Goal: Task Accomplishment & Management: Use online tool/utility

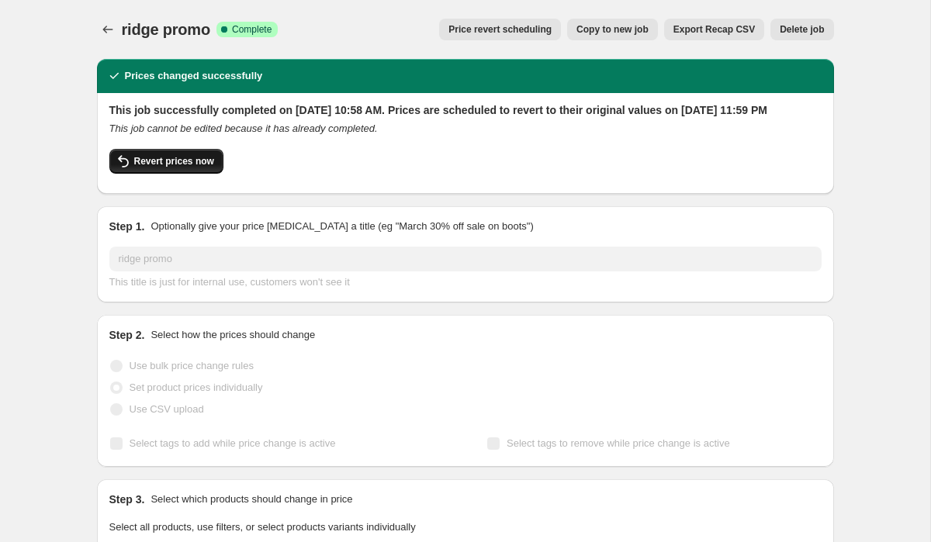
click at [192, 168] on span "Revert prices now" at bounding box center [174, 161] width 80 height 12
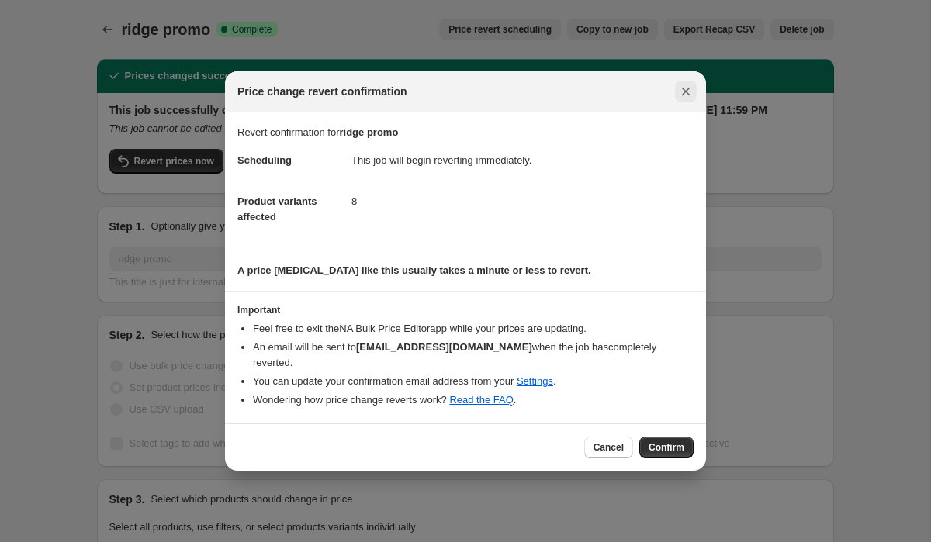
click at [687, 96] on icon "Close" at bounding box center [686, 92] width 9 height 9
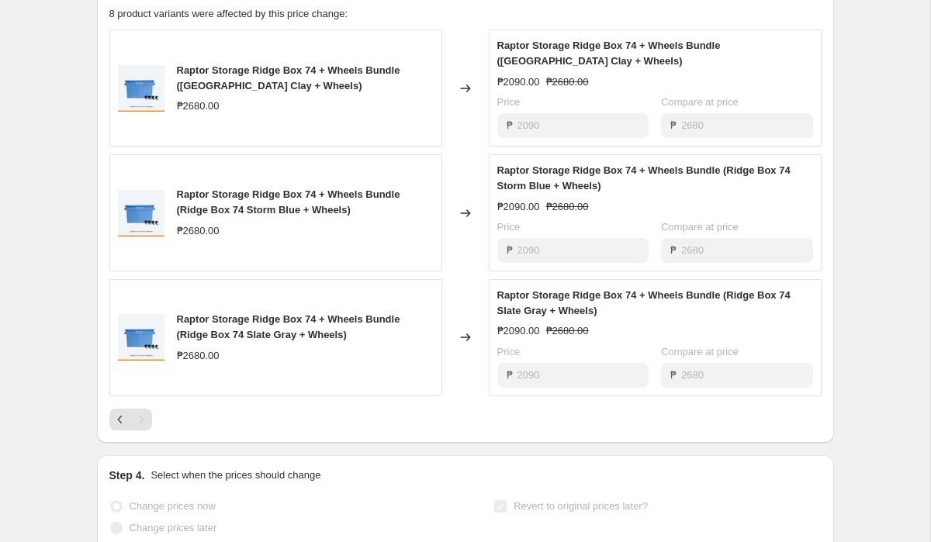
scroll to position [693, 0]
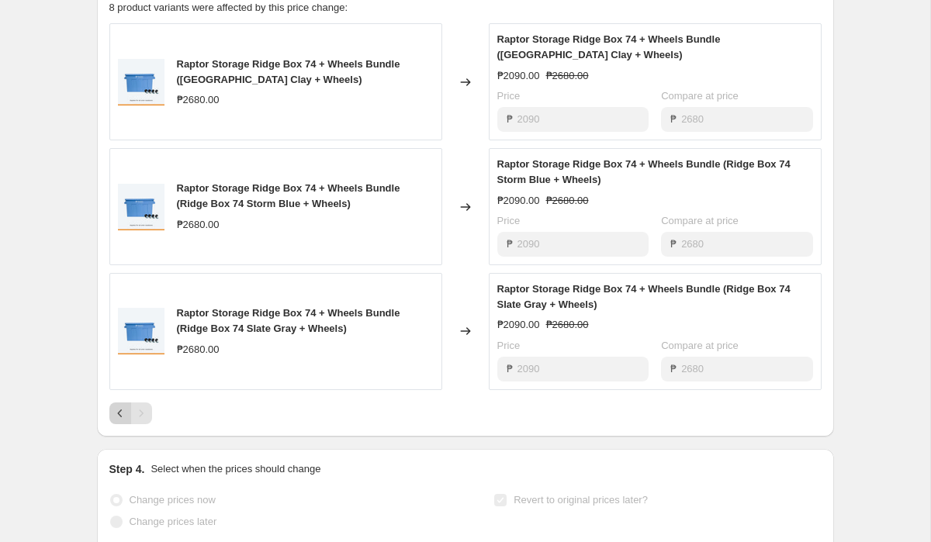
click at [109, 424] on button "Previous" at bounding box center [120, 414] width 22 height 22
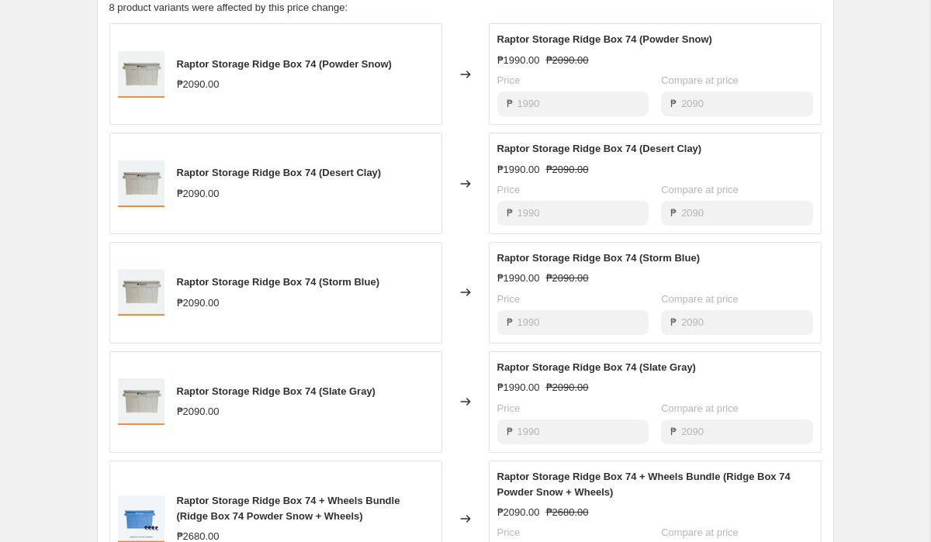
scroll to position [0, 0]
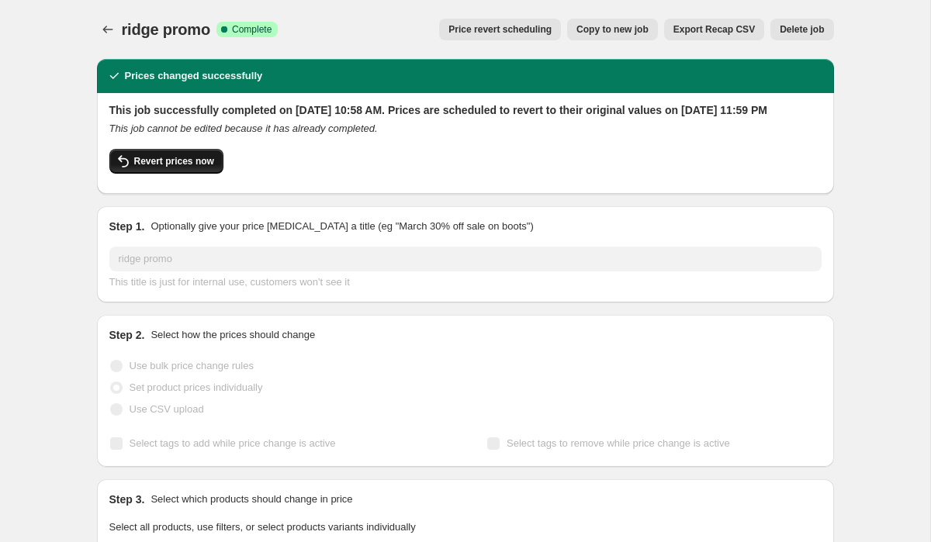
click at [175, 168] on span "Revert prices now" at bounding box center [174, 161] width 80 height 12
checkbox input "false"
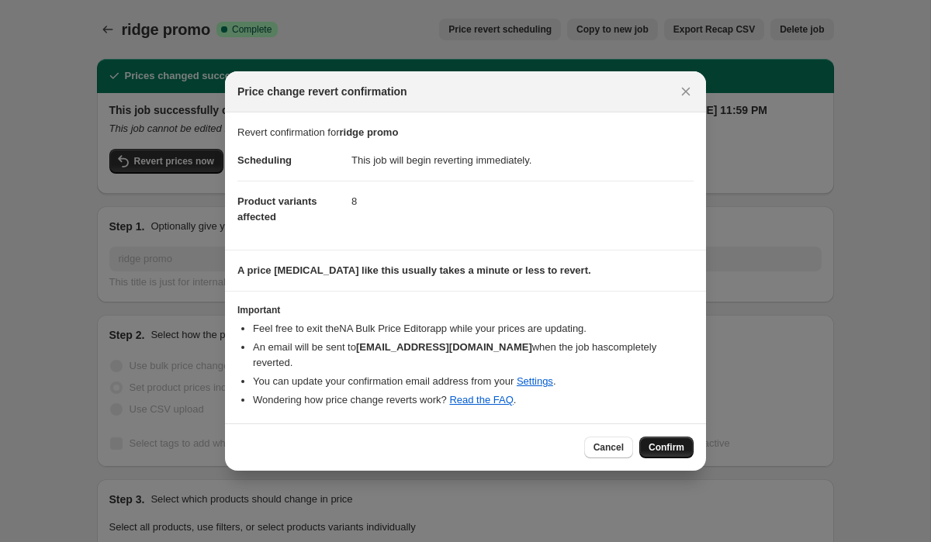
click at [657, 437] on button "Confirm" at bounding box center [666, 448] width 54 height 22
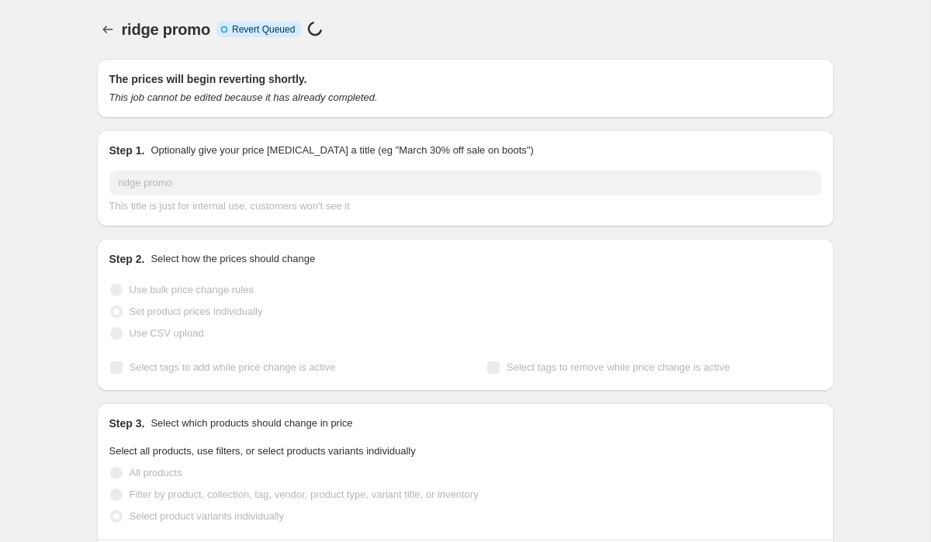
click at [112, 29] on icon "Price change jobs" at bounding box center [108, 30] width 16 height 16
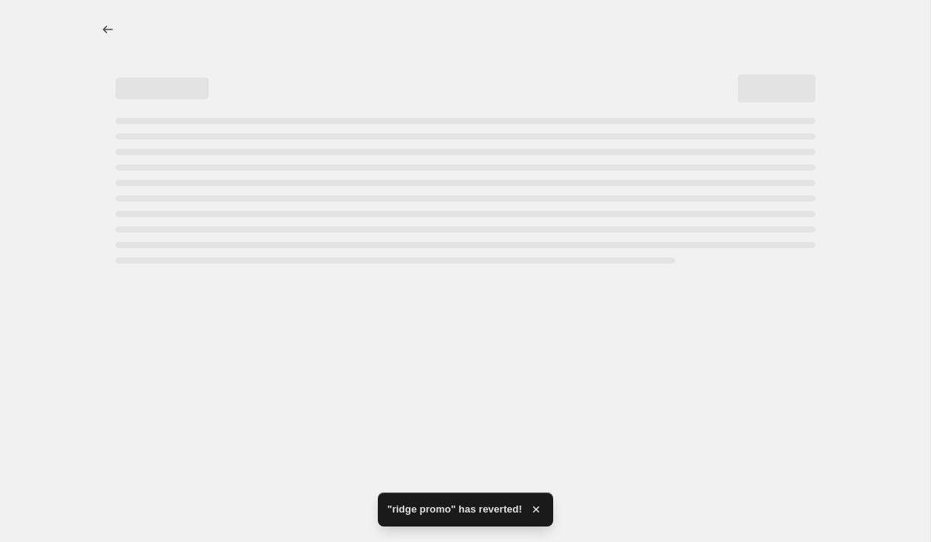
select select "percentage"
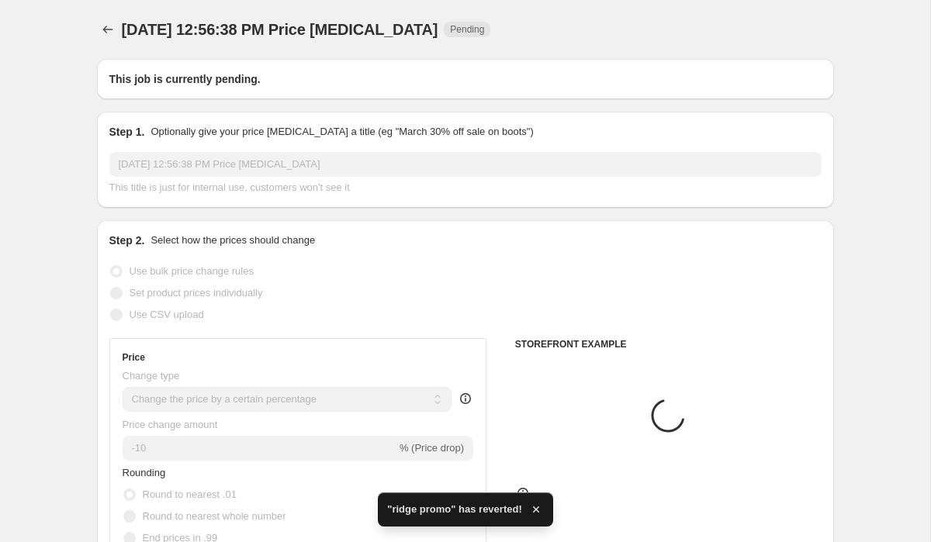
type input "ridge promo"
radio input "false"
radio input "true"
radio input "false"
radio input "true"
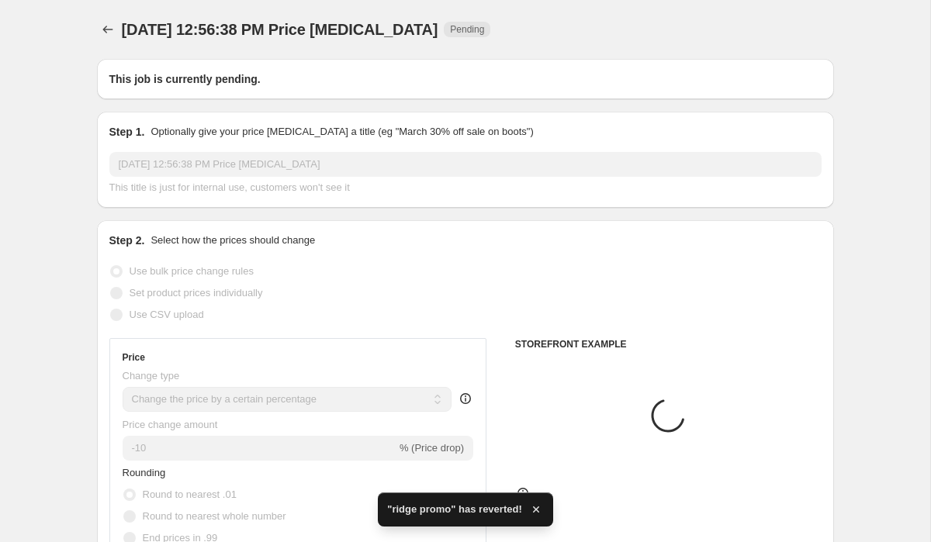
checkbox input "true"
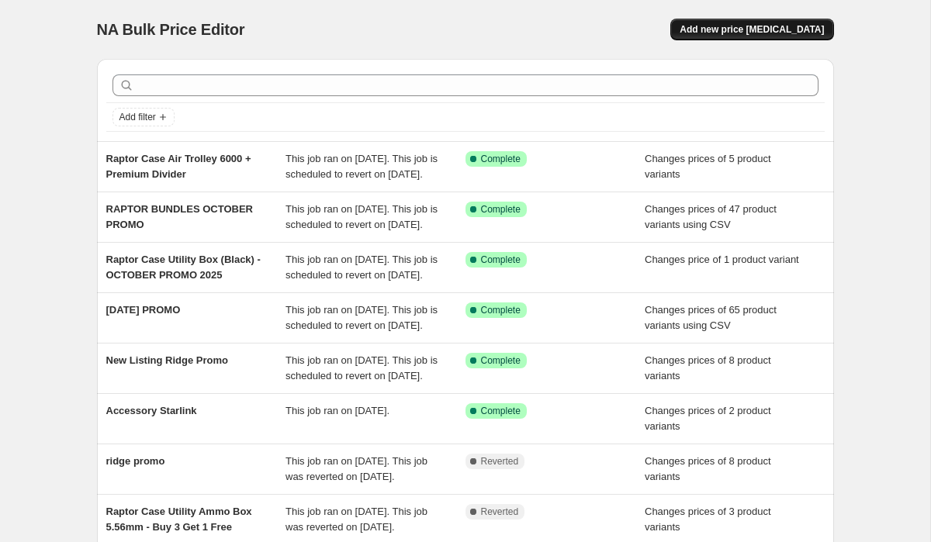
click at [793, 19] on button "Add new price [MEDICAL_DATA]" at bounding box center [751, 30] width 163 height 22
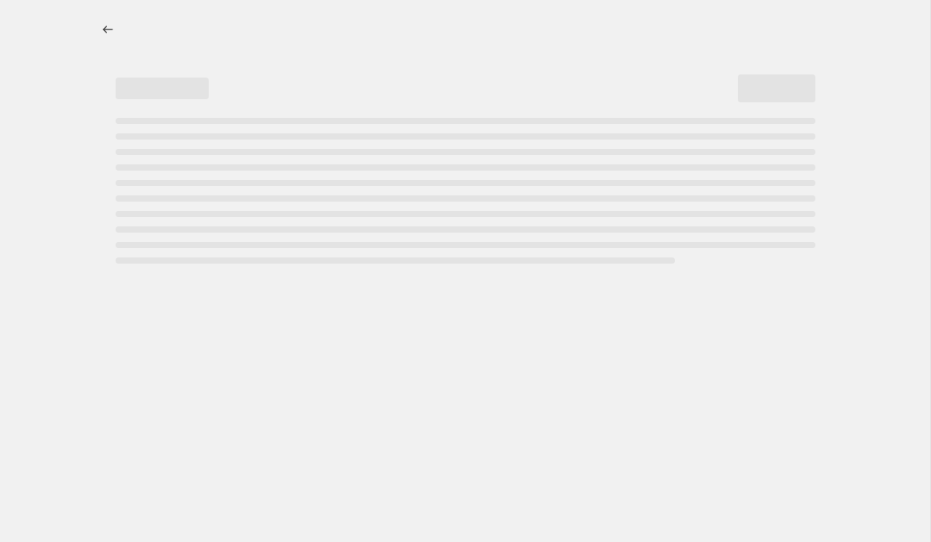
select select "percentage"
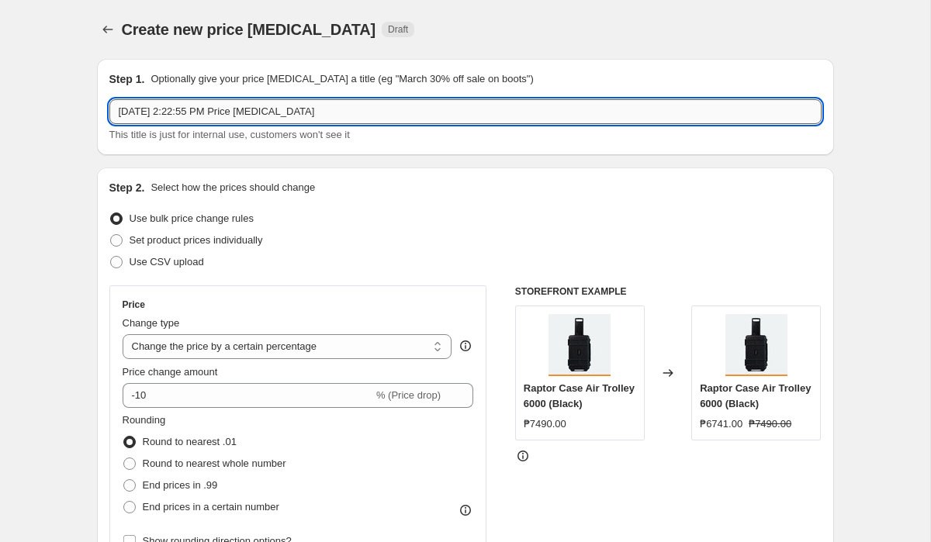
click at [323, 114] on input "[DATE] 2:22:55 PM Price [MEDICAL_DATA]" at bounding box center [465, 111] width 712 height 25
type input "RIDGE PROMO - LIA"
click at [206, 237] on span "Set product prices individually" at bounding box center [196, 240] width 133 height 12
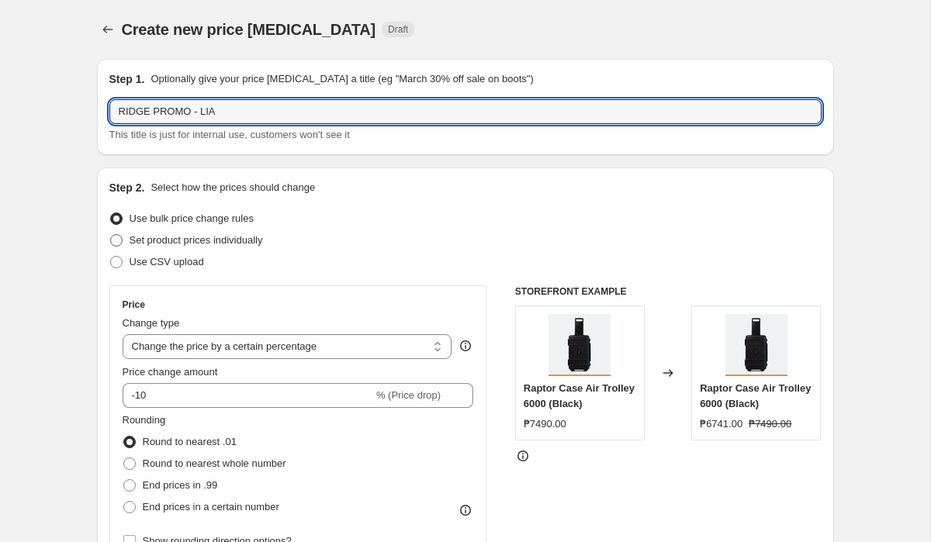
click at [111, 235] on input "Set product prices individually" at bounding box center [110, 234] width 1 height 1
radio input "true"
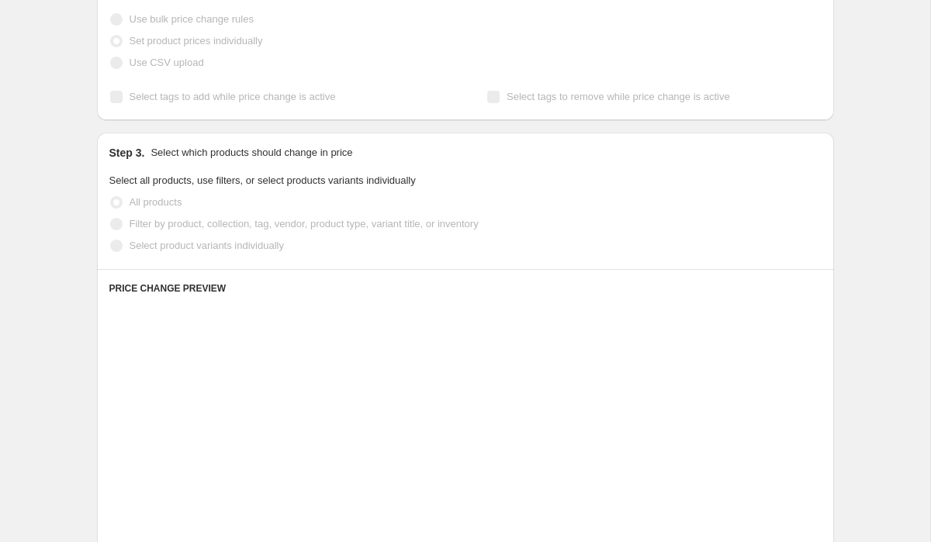
scroll to position [200, 0]
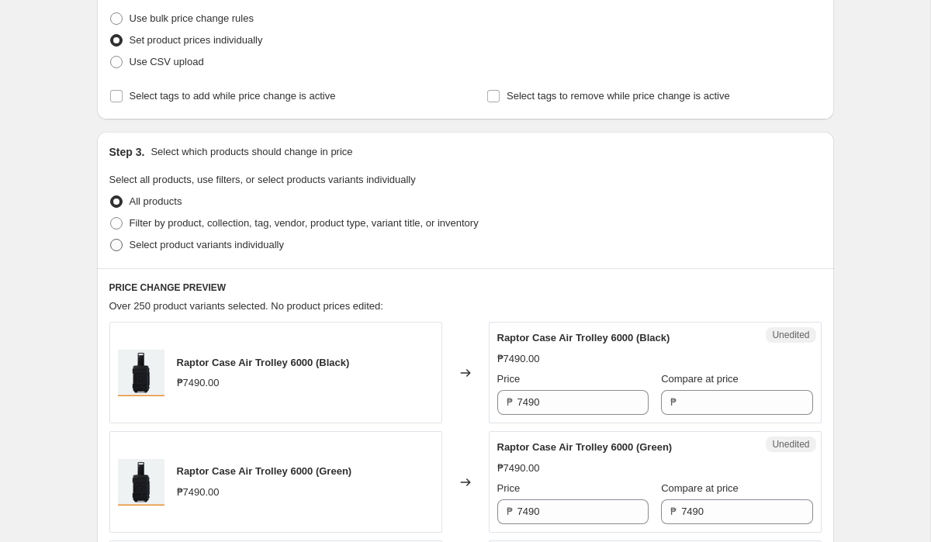
click at [200, 240] on span "Select product variants individually" at bounding box center [207, 245] width 154 height 12
click at [111, 240] on input "Select product variants individually" at bounding box center [110, 239] width 1 height 1
radio input "true"
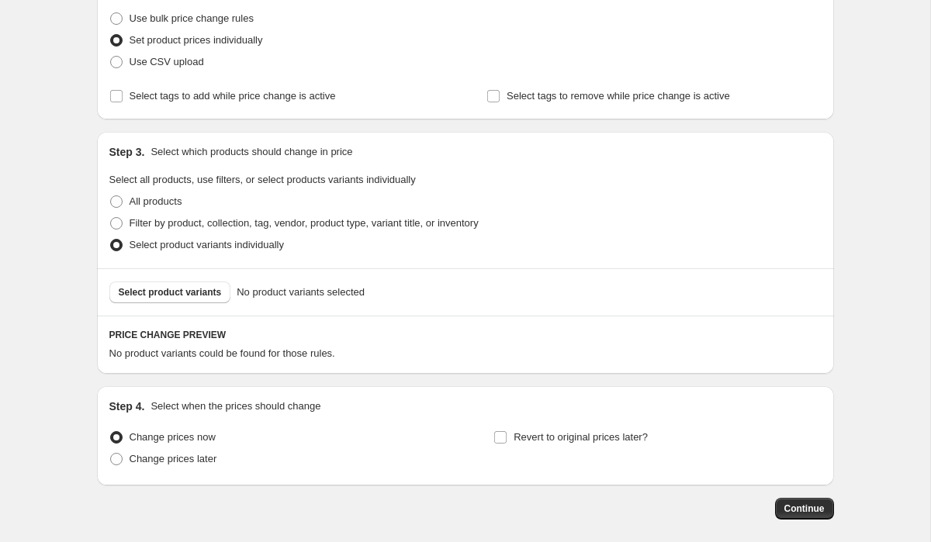
scroll to position [272, 0]
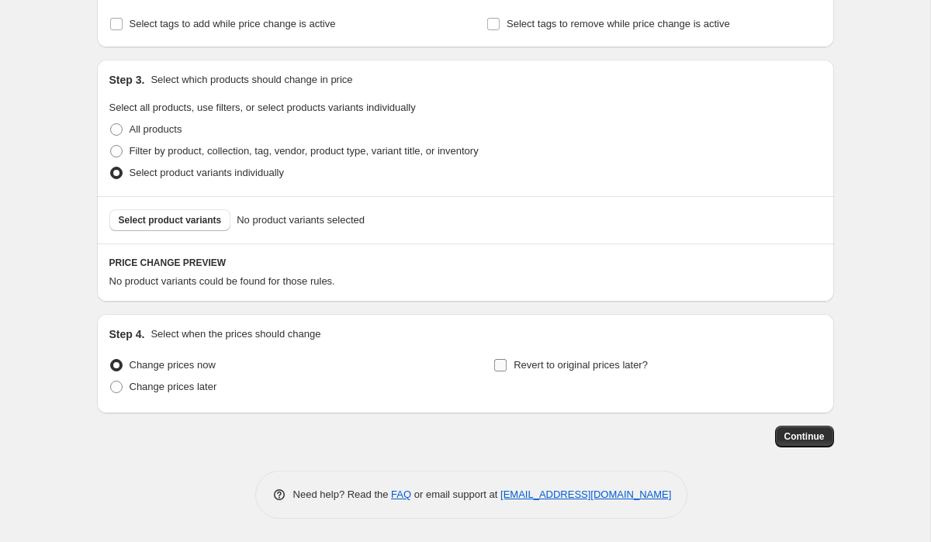
click at [598, 363] on span "Revert to original prices later?" at bounding box center [581, 365] width 134 height 12
click at [507, 363] on input "Revert to original prices later?" at bounding box center [500, 365] width 12 height 12
checkbox input "true"
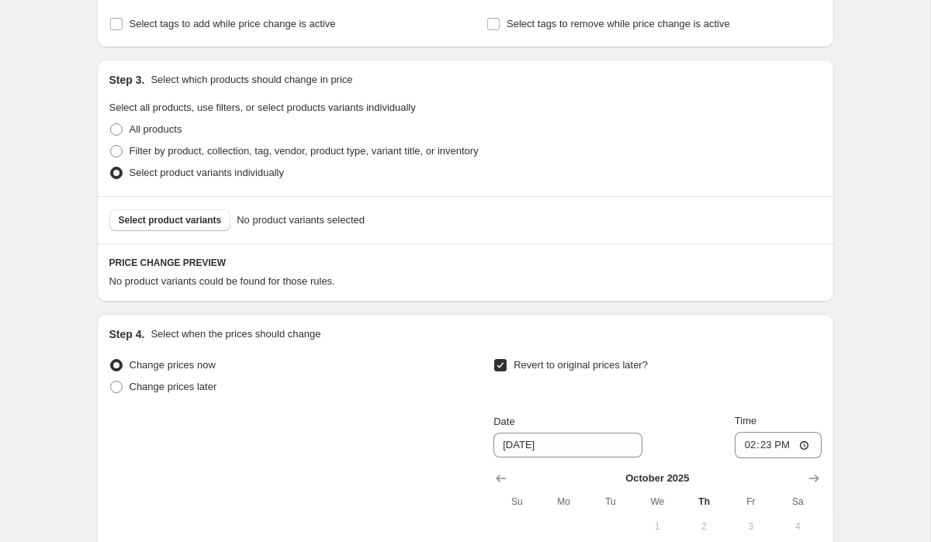
scroll to position [538, 0]
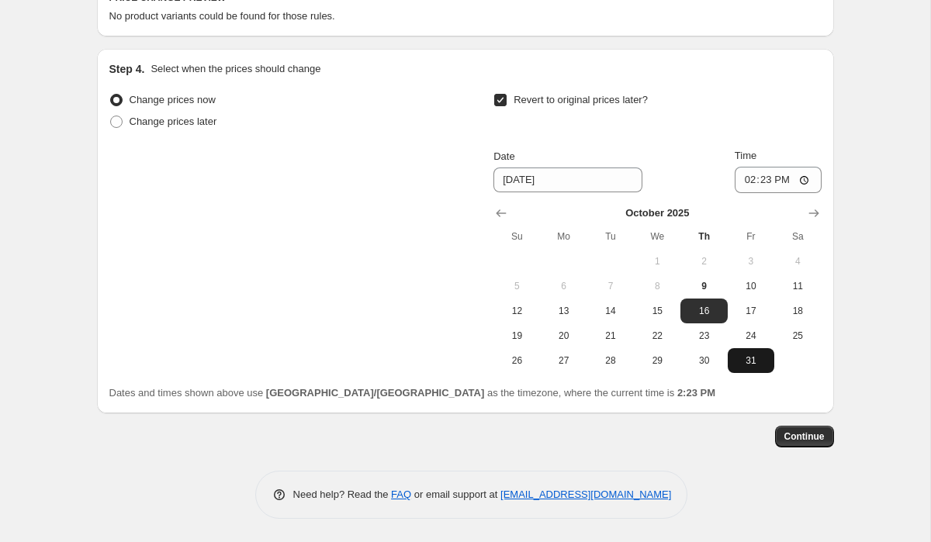
click at [750, 365] on span "31" at bounding box center [751, 360] width 34 height 12
type input "[DATE]"
click at [744, 184] on input "14:23" at bounding box center [778, 180] width 87 height 26
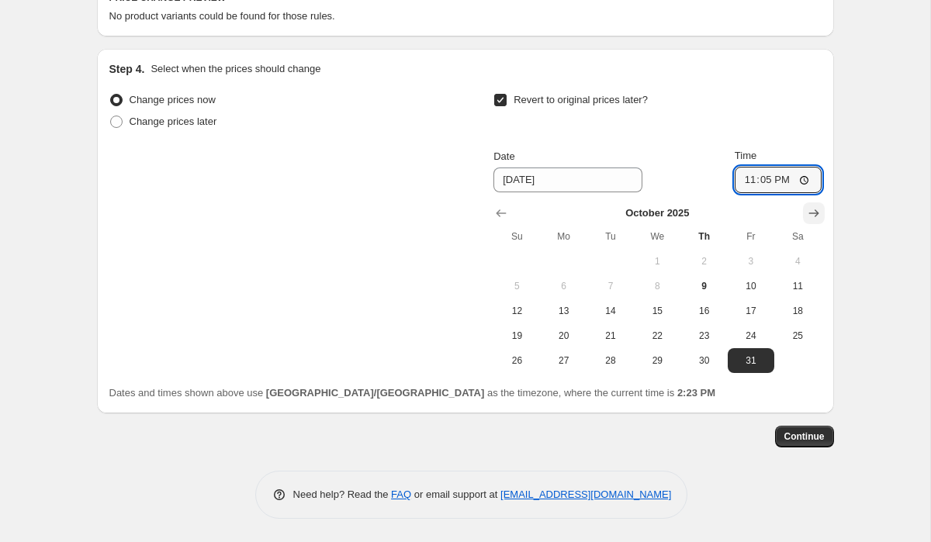
type input "23:59"
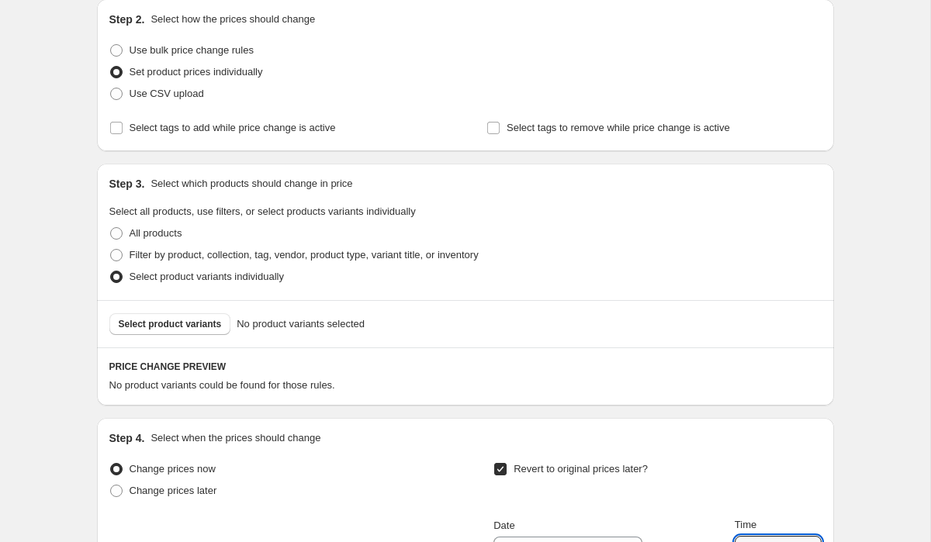
scroll to position [150, 0]
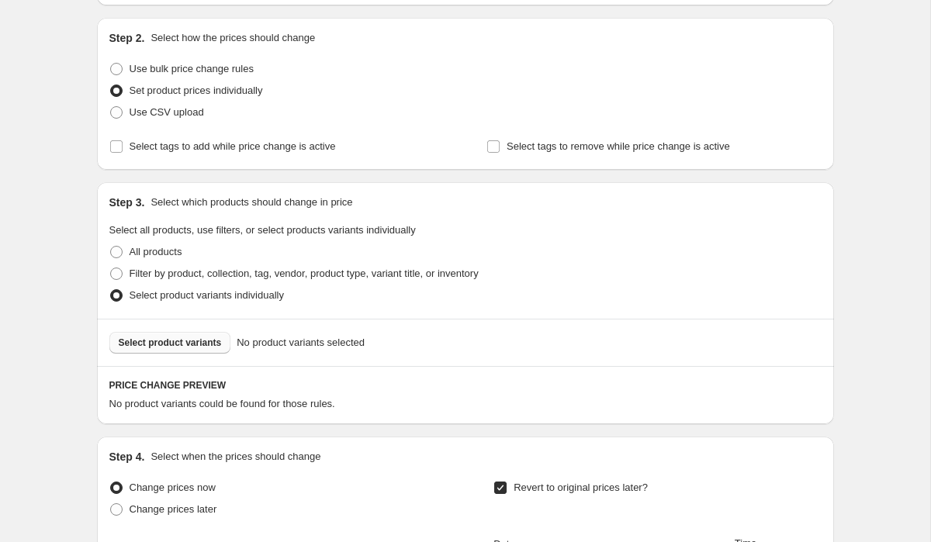
click at [185, 337] on span "Select product variants" at bounding box center [170, 343] width 103 height 12
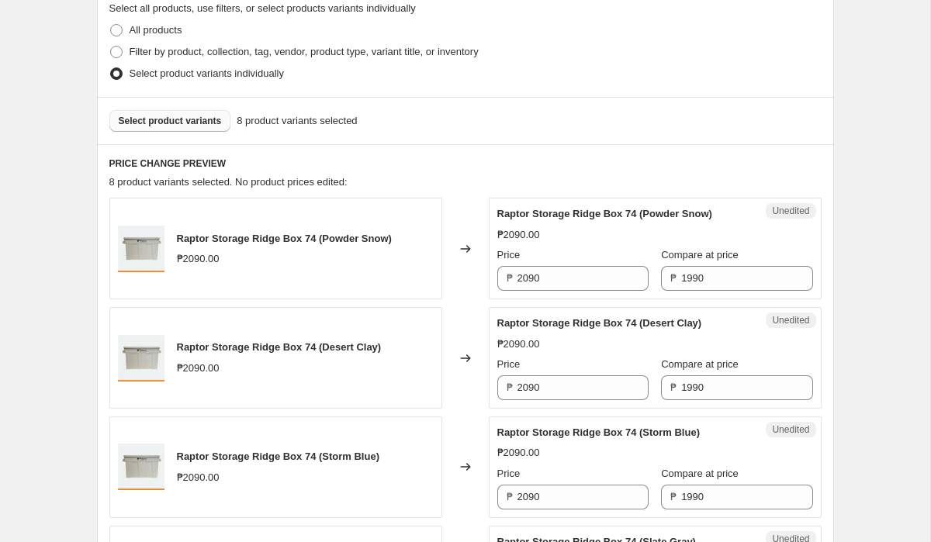
scroll to position [369, 0]
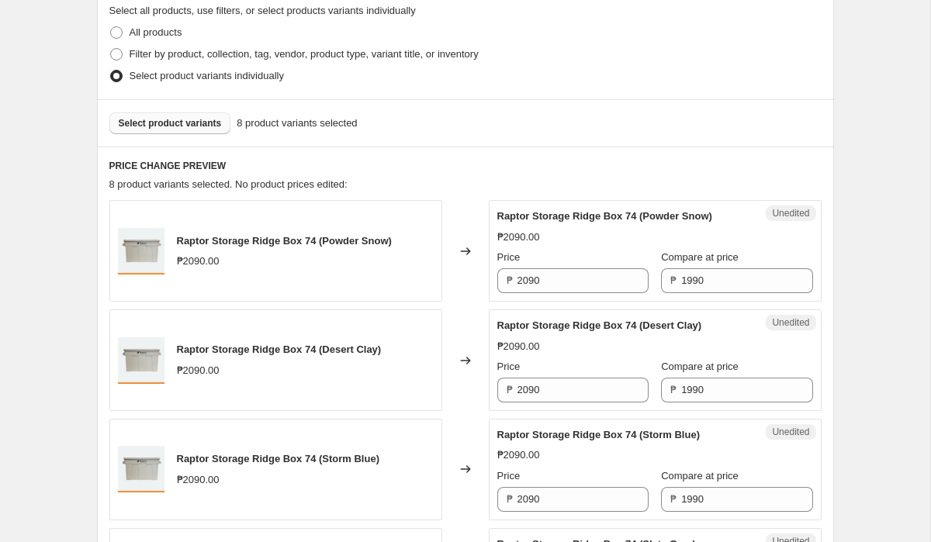
click at [185, 128] on span "Select product variants" at bounding box center [170, 123] width 103 height 12
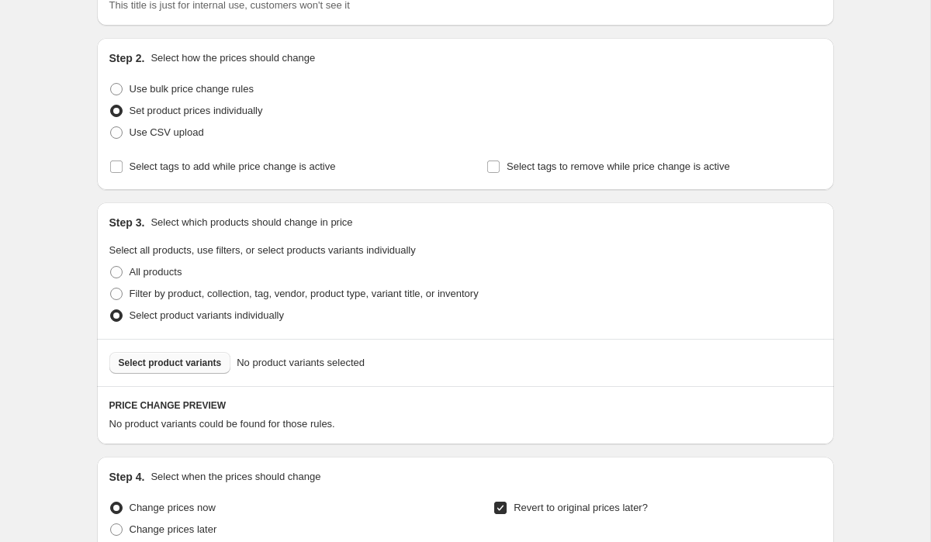
scroll to position [134, 0]
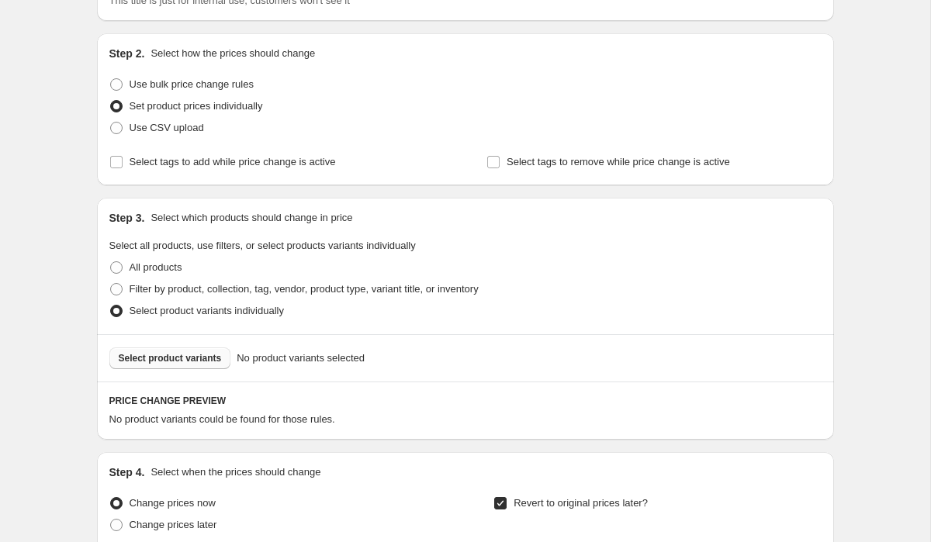
click at [187, 359] on span "Select product variants" at bounding box center [170, 358] width 103 height 12
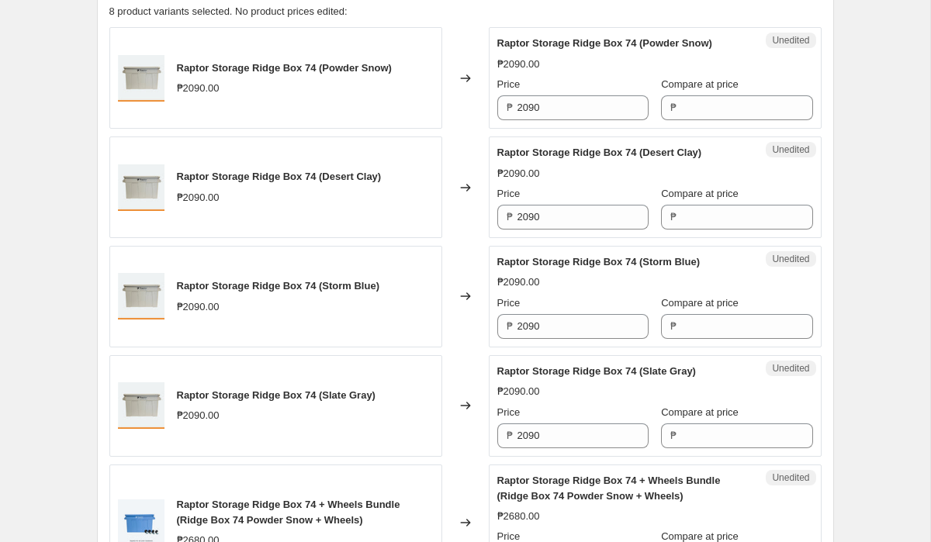
scroll to position [544, 0]
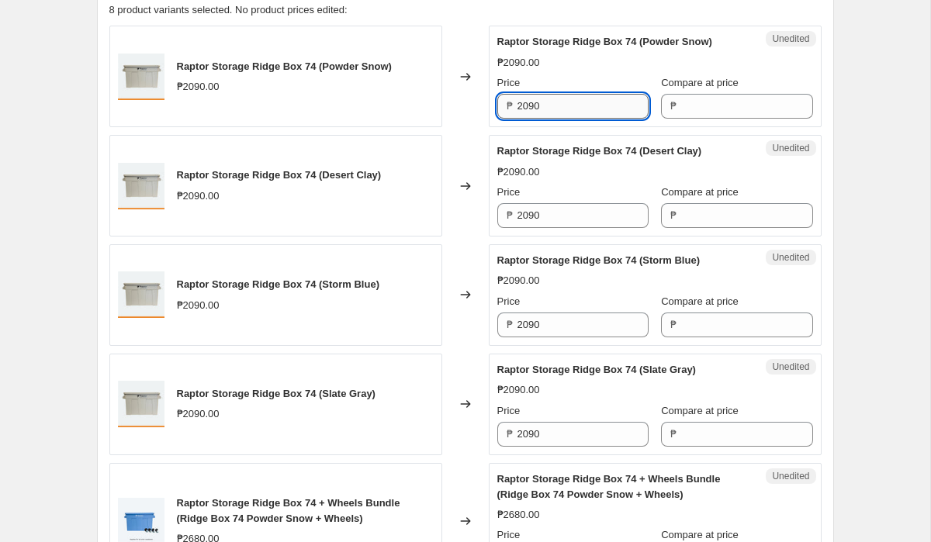
click at [604, 108] on input "2090" at bounding box center [582, 106] width 131 height 25
click at [737, 107] on input "Compare at price" at bounding box center [746, 106] width 131 height 25
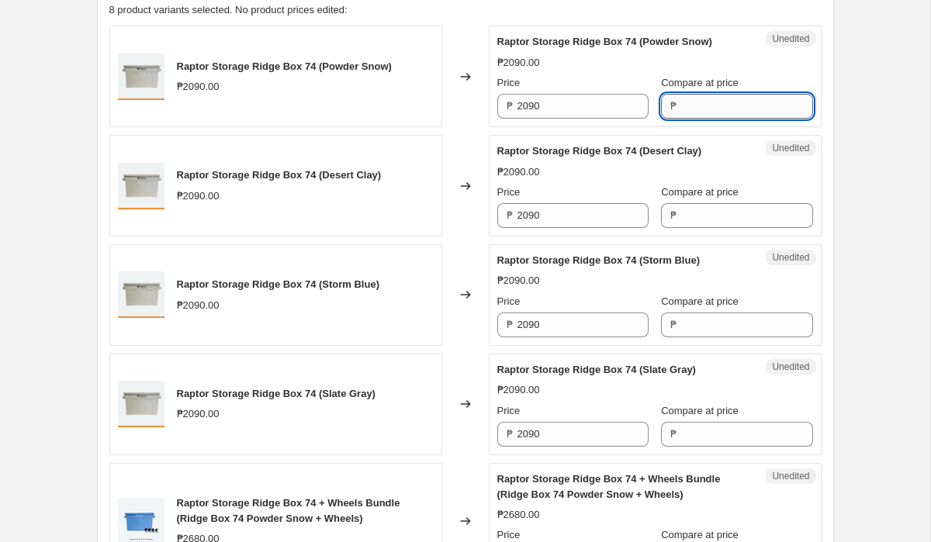
paste input "2090"
type input "2090"
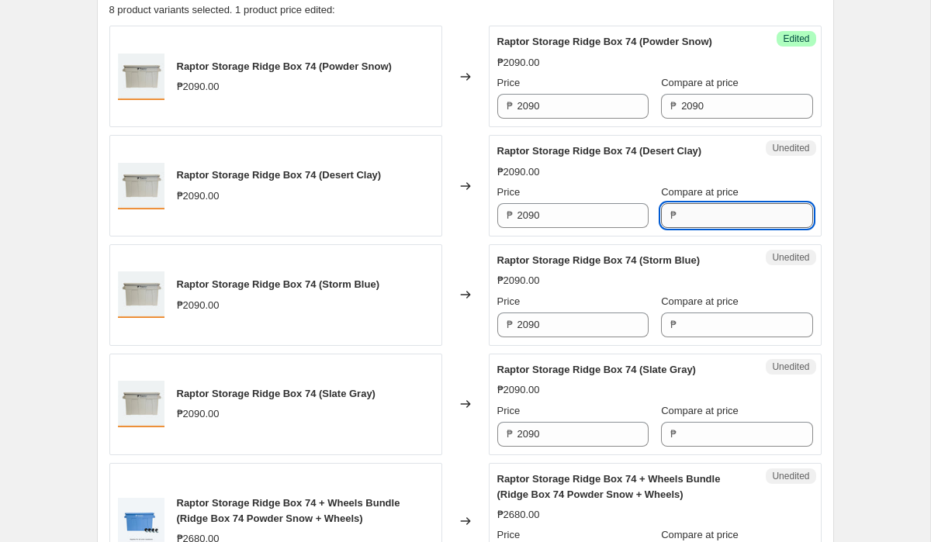
click at [715, 207] on input "Compare at price" at bounding box center [746, 215] width 131 height 25
paste input "2090"
type input "2090"
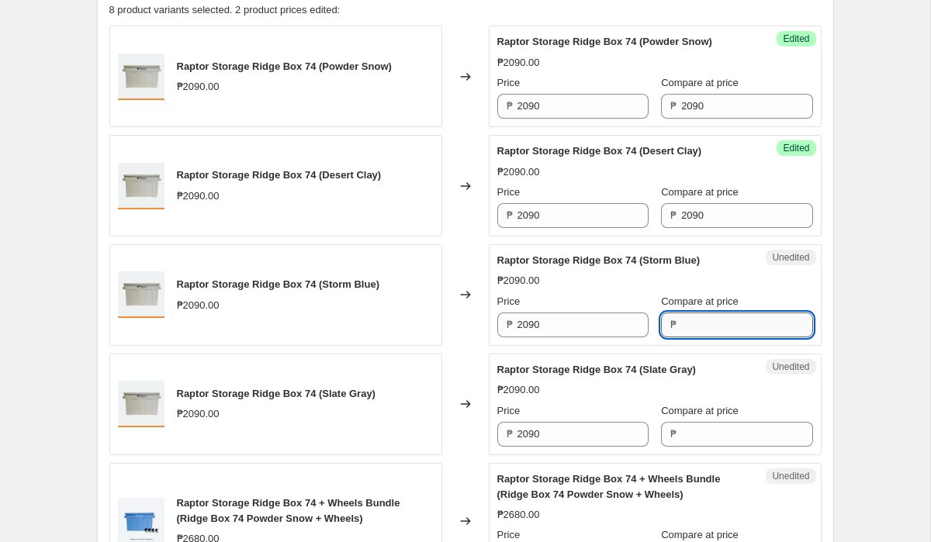
click at [700, 324] on input "Compare at price" at bounding box center [746, 325] width 131 height 25
paste input "2090"
type input "2090"
click at [688, 427] on input "Compare at price" at bounding box center [746, 434] width 131 height 25
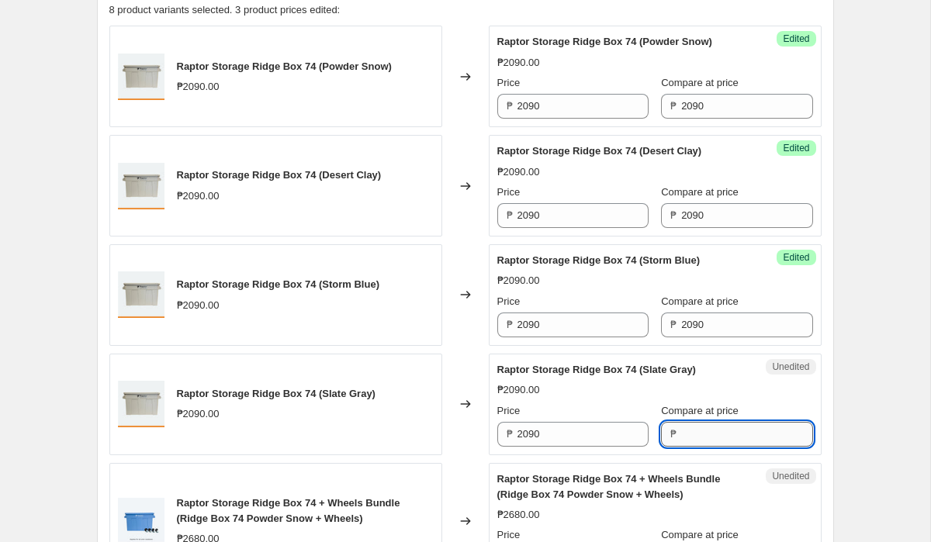
paste input "2090"
type input "2090"
click at [538, 112] on input "2090" at bounding box center [582, 106] width 131 height 25
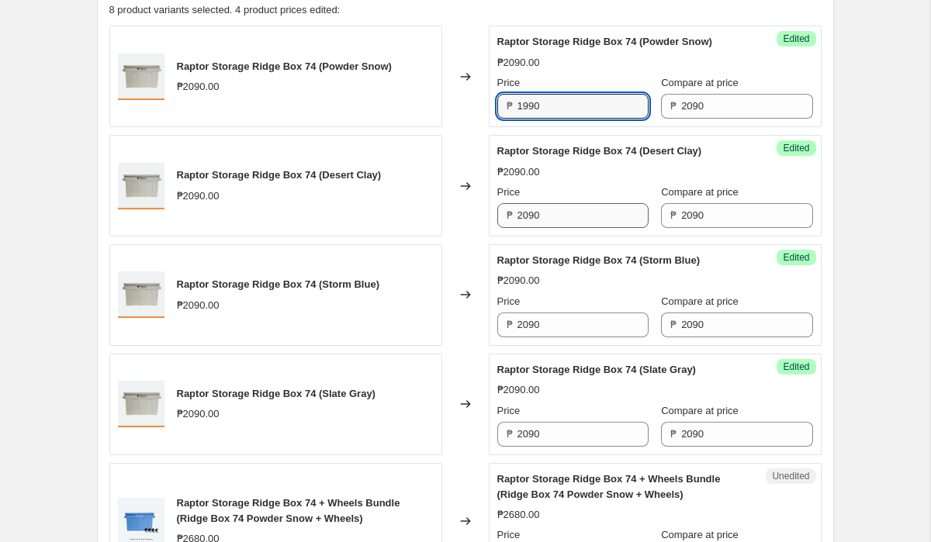
type input "1990"
click at [558, 226] on input "2090" at bounding box center [582, 215] width 131 height 25
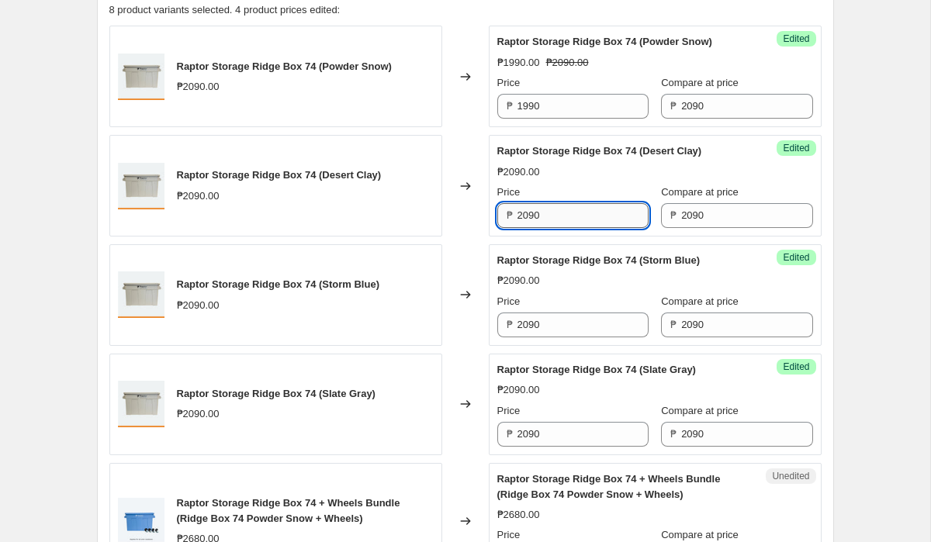
click at [560, 220] on input "2090" at bounding box center [582, 215] width 131 height 25
paste input "19"
type input "1990"
click at [562, 319] on input "2090" at bounding box center [582, 325] width 131 height 25
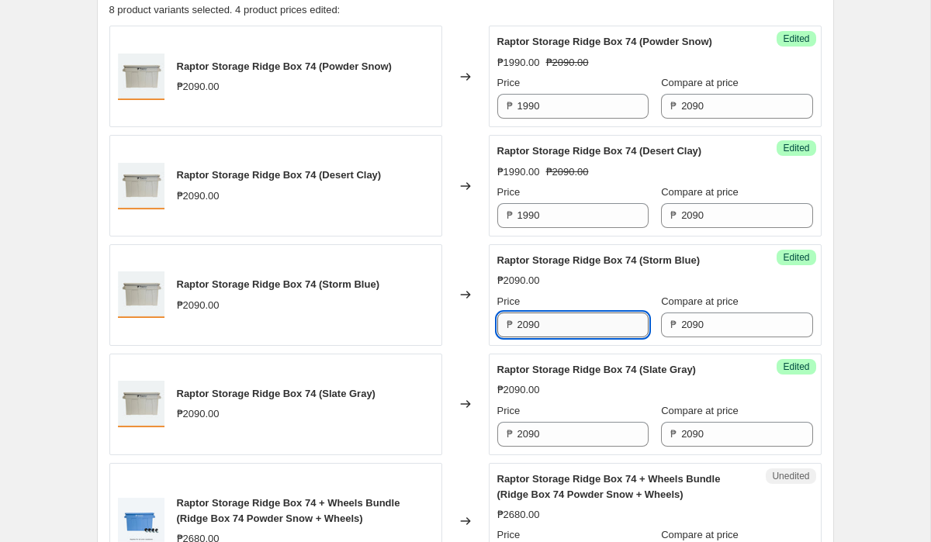
click at [562, 319] on input "2090" at bounding box center [582, 325] width 131 height 25
paste input "19"
type input "1990"
click at [565, 441] on input "2090" at bounding box center [582, 434] width 131 height 25
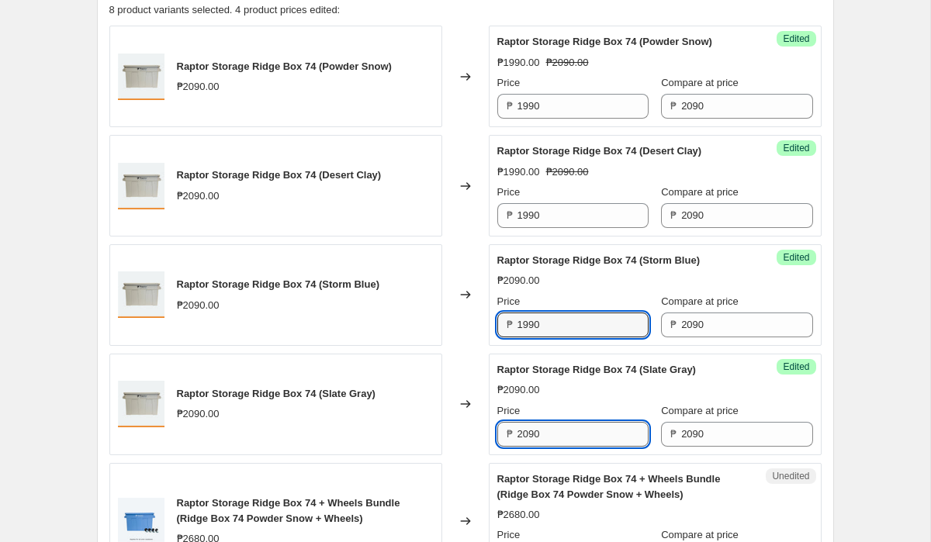
paste input "19"
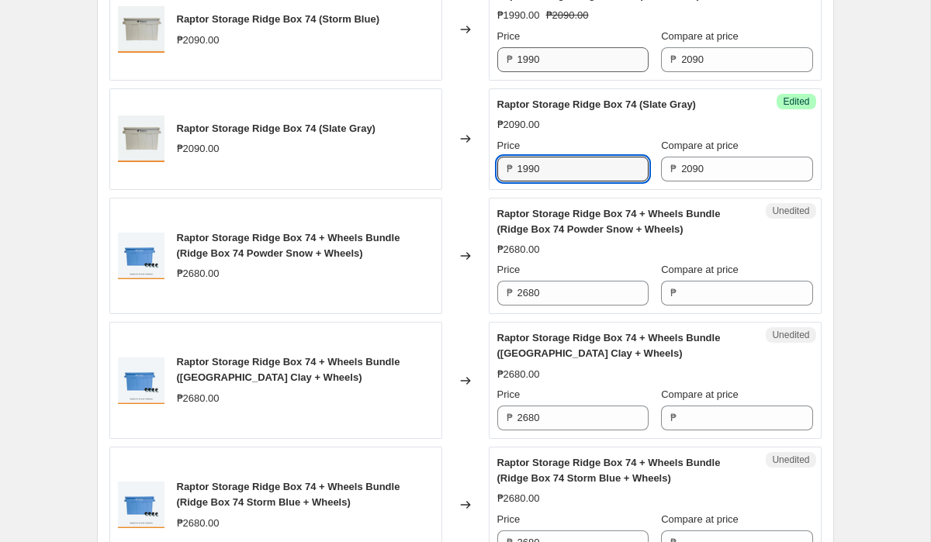
scroll to position [811, 0]
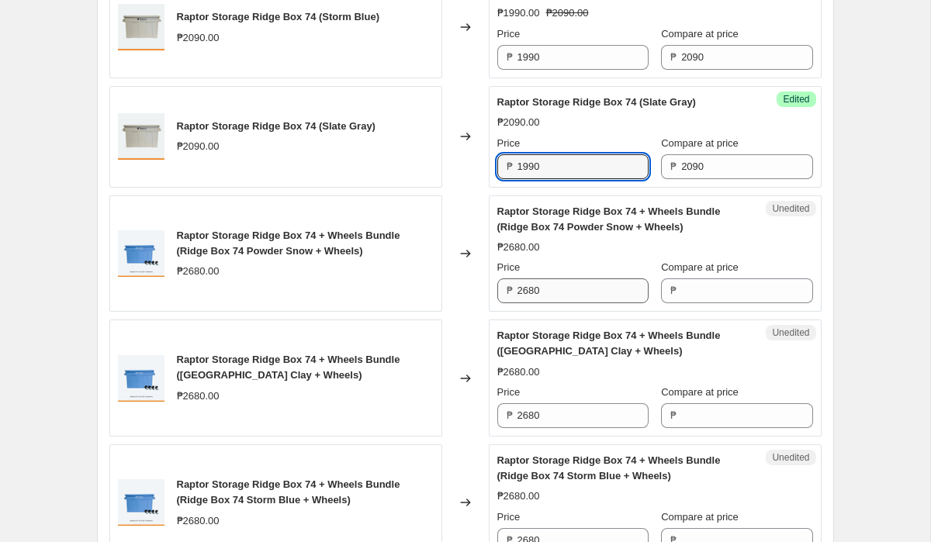
type input "1990"
click at [564, 295] on input "2680" at bounding box center [582, 290] width 131 height 25
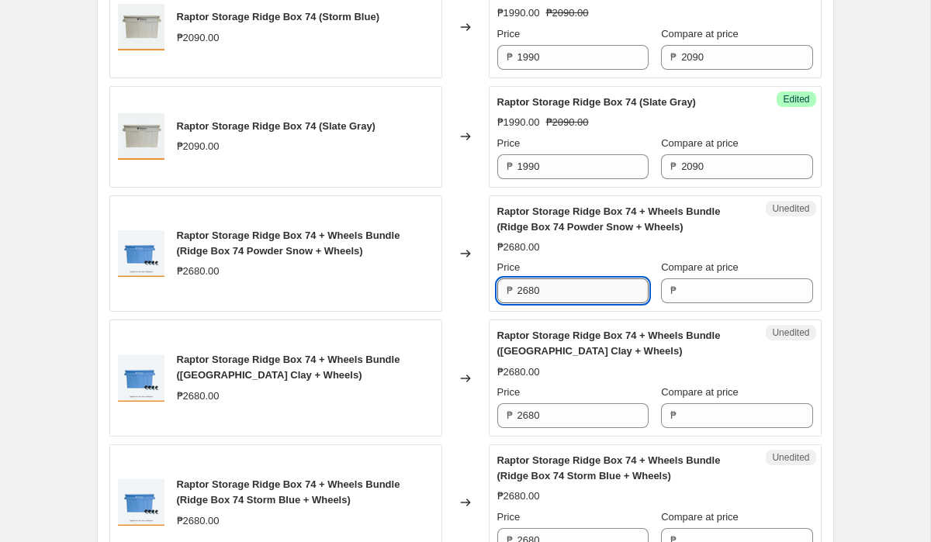
click at [564, 295] on input "2680" at bounding box center [582, 290] width 131 height 25
click at [709, 295] on input "Compare at price" at bounding box center [746, 290] width 131 height 25
paste input "2680"
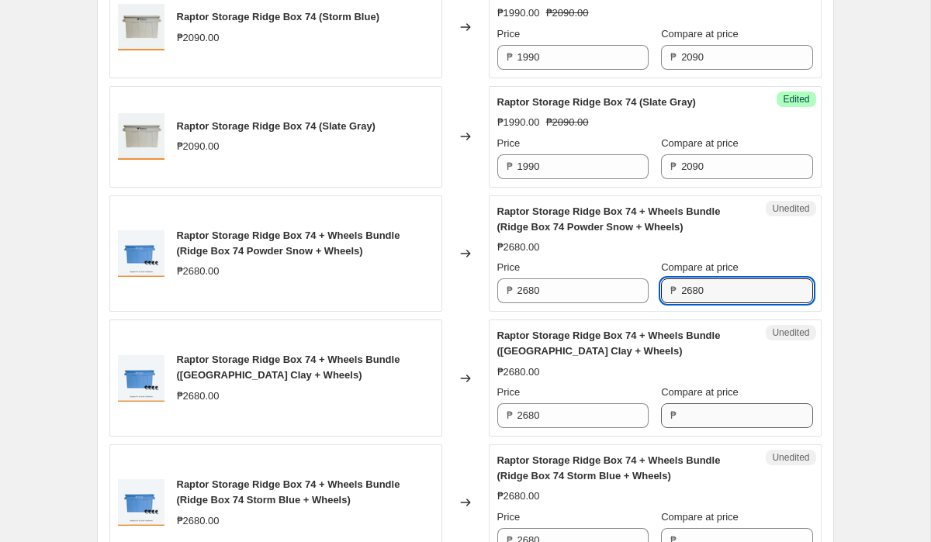
type input "2680"
click at [715, 410] on input "Compare at price" at bounding box center [746, 415] width 131 height 25
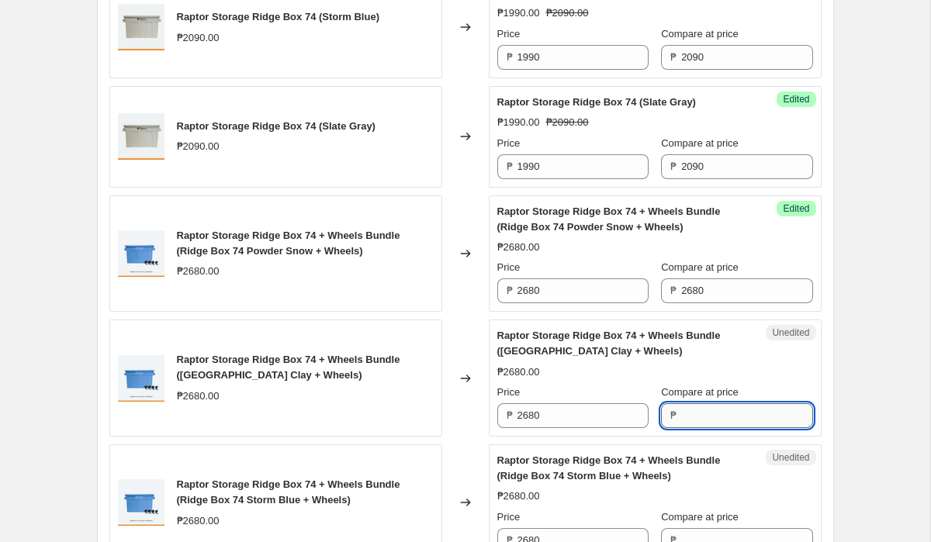
paste input "2680"
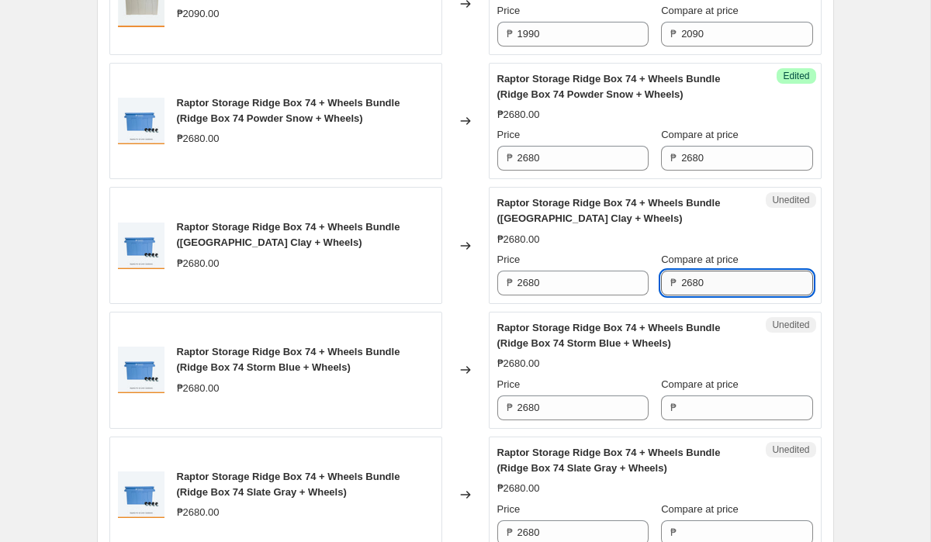
scroll to position [952, 0]
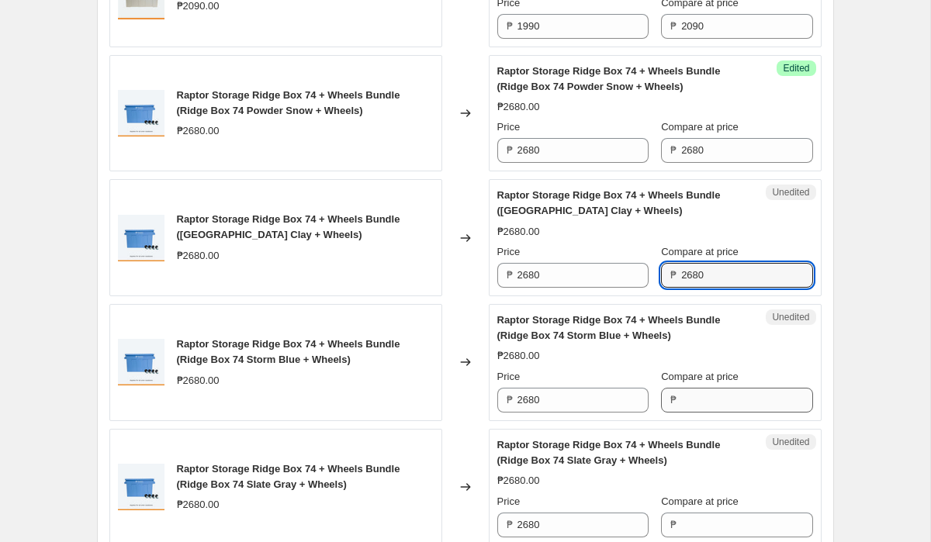
type input "2680"
click at [714, 401] on input "Compare at price" at bounding box center [746, 400] width 131 height 25
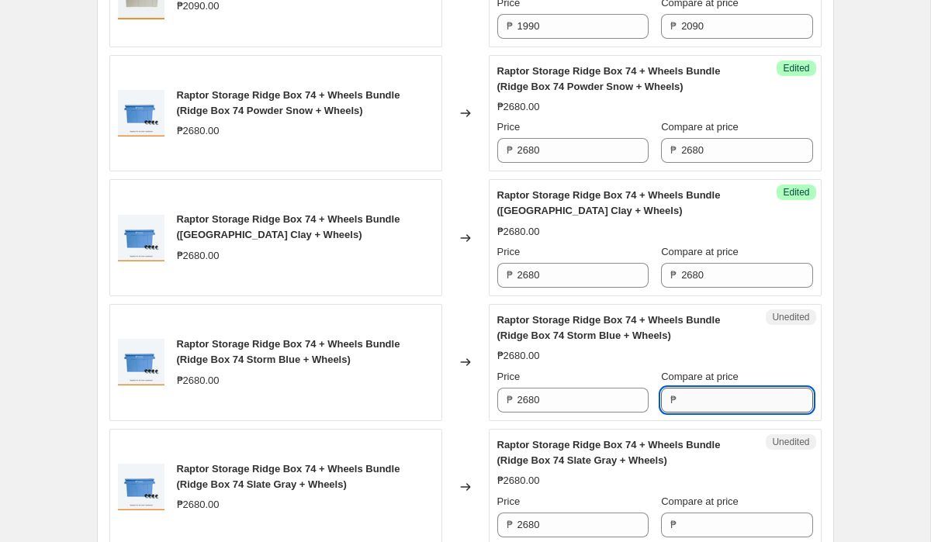
paste input "2680"
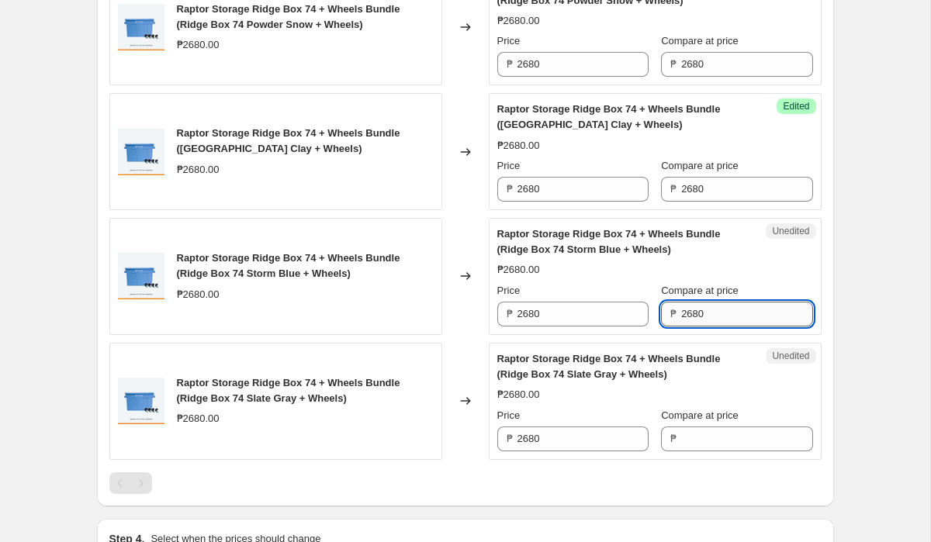
scroll to position [1060, 0]
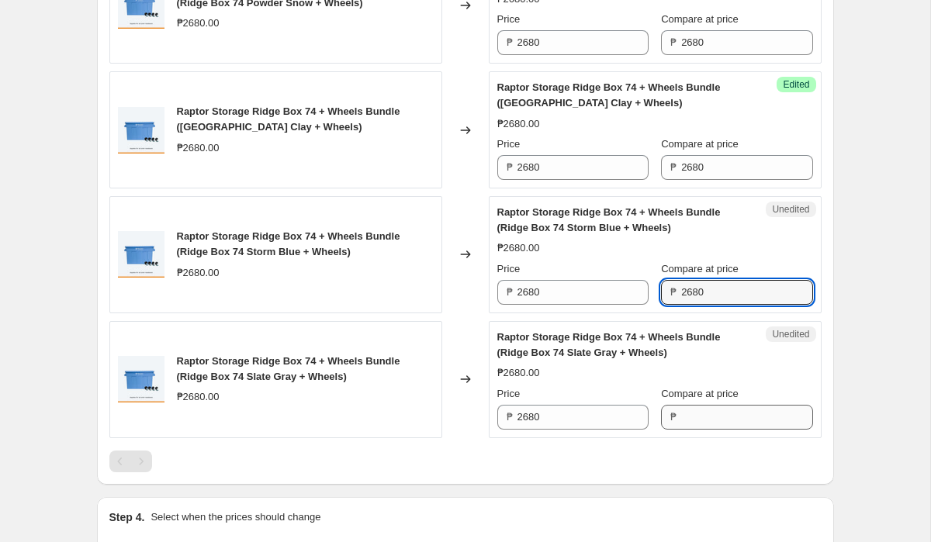
type input "2680"
click at [706, 413] on input "Compare at price" at bounding box center [746, 417] width 131 height 25
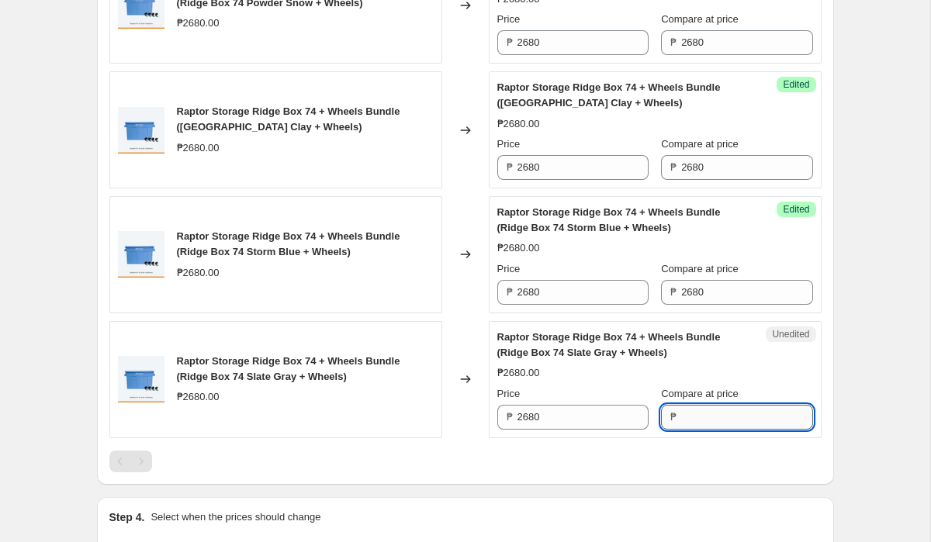
paste input "2680"
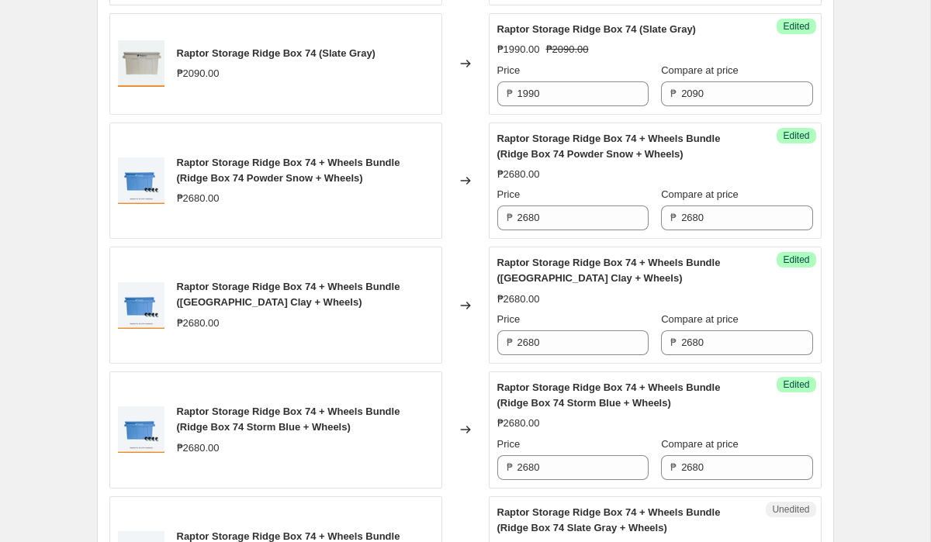
scroll to position [873, 0]
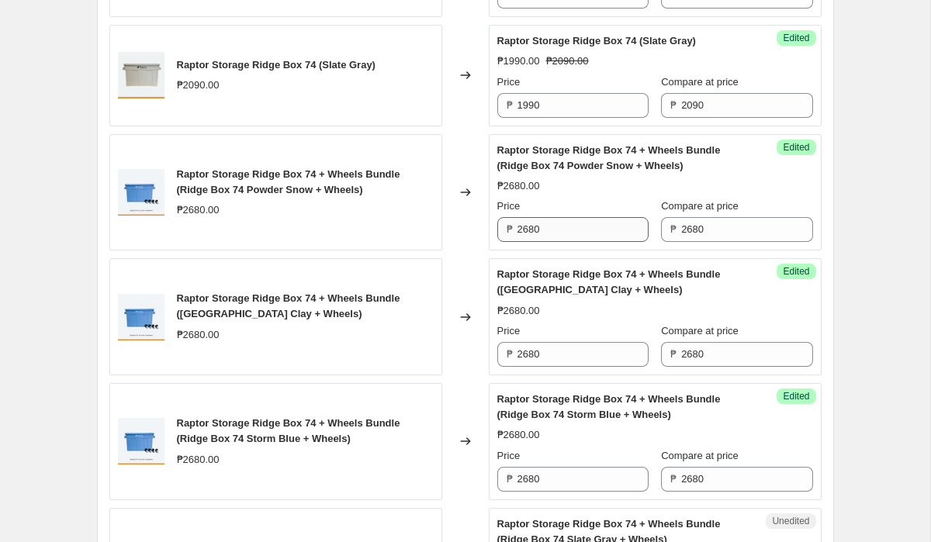
type input "2680"
click at [577, 235] on input "2680" at bounding box center [582, 229] width 131 height 25
type input "2090"
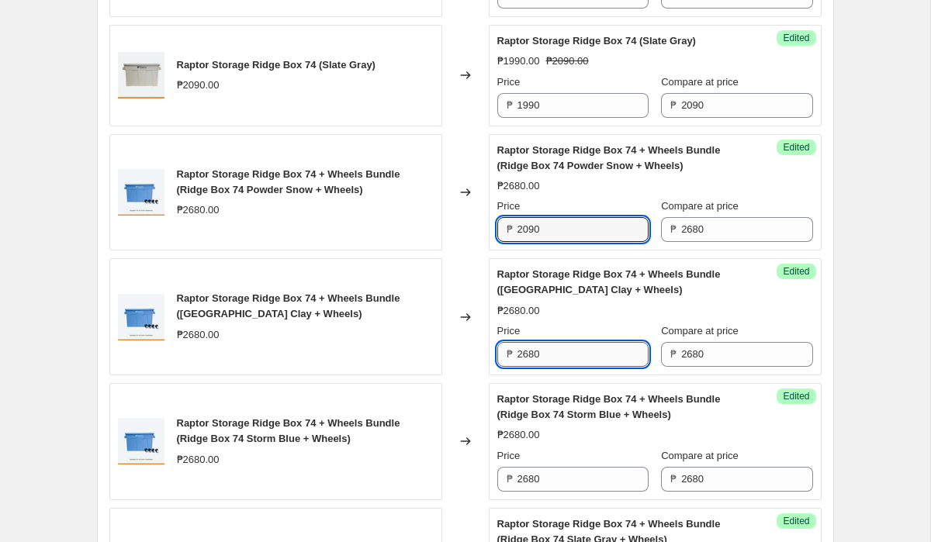
click at [575, 354] on input "2680" at bounding box center [582, 354] width 131 height 25
paste input "09"
type input "2090"
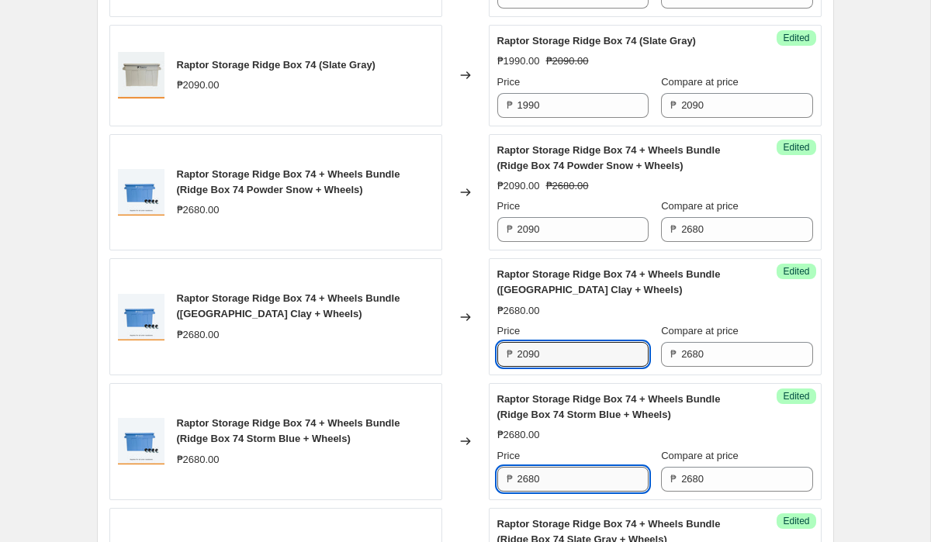
click at [574, 483] on input "2680" at bounding box center [582, 479] width 131 height 25
paste input "09"
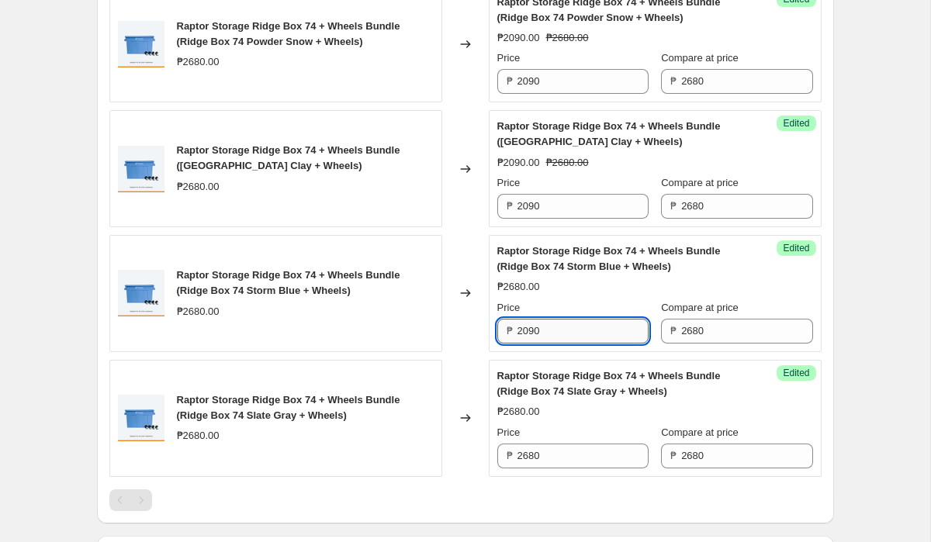
scroll to position [1030, 0]
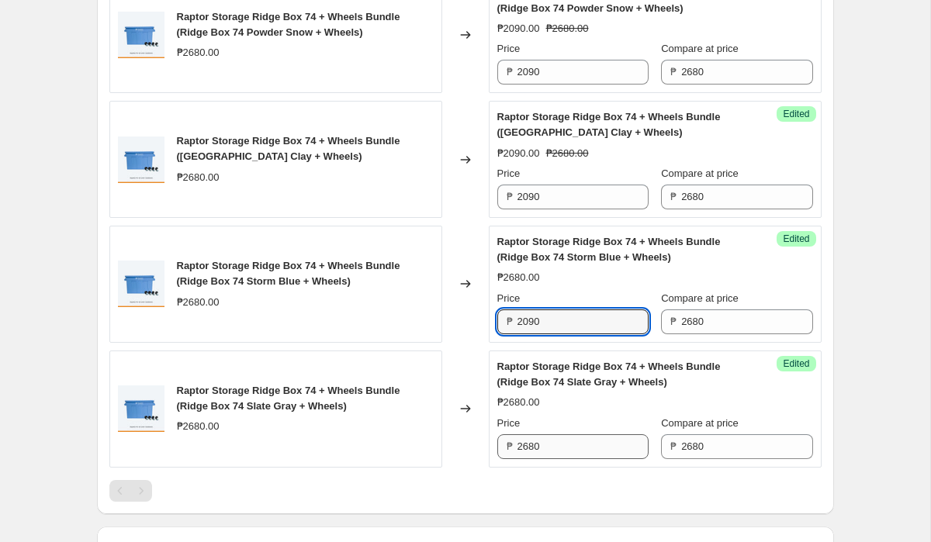
type input "2090"
click at [554, 451] on input "2680" at bounding box center [582, 446] width 131 height 25
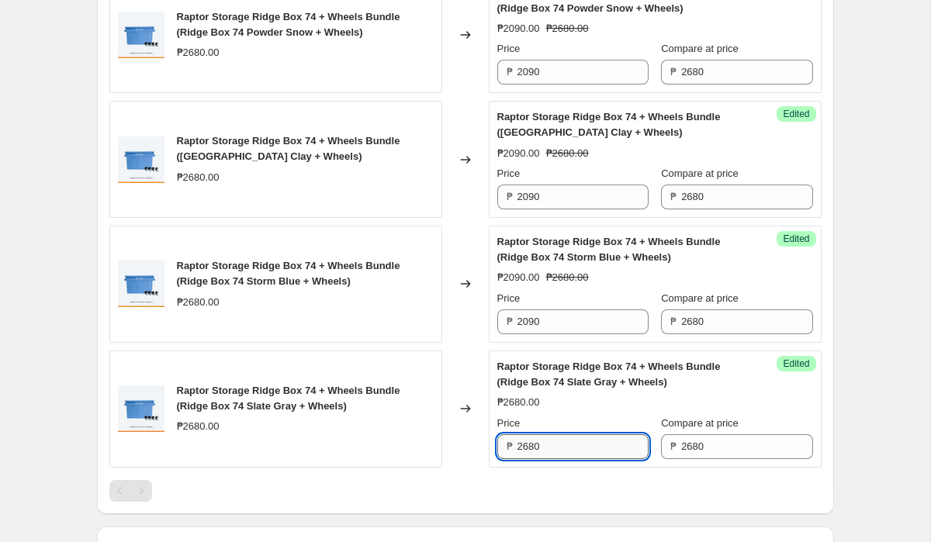
click at [554, 451] on input "2680" at bounding box center [582, 446] width 131 height 25
paste input "09"
type input "2090"
click at [511, 494] on div at bounding box center [465, 491] width 712 height 22
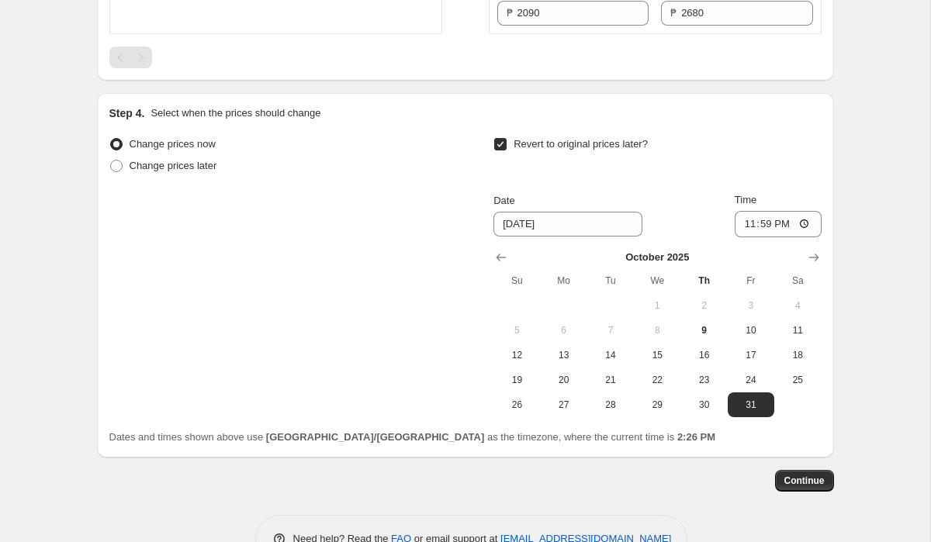
scroll to position [1508, 0]
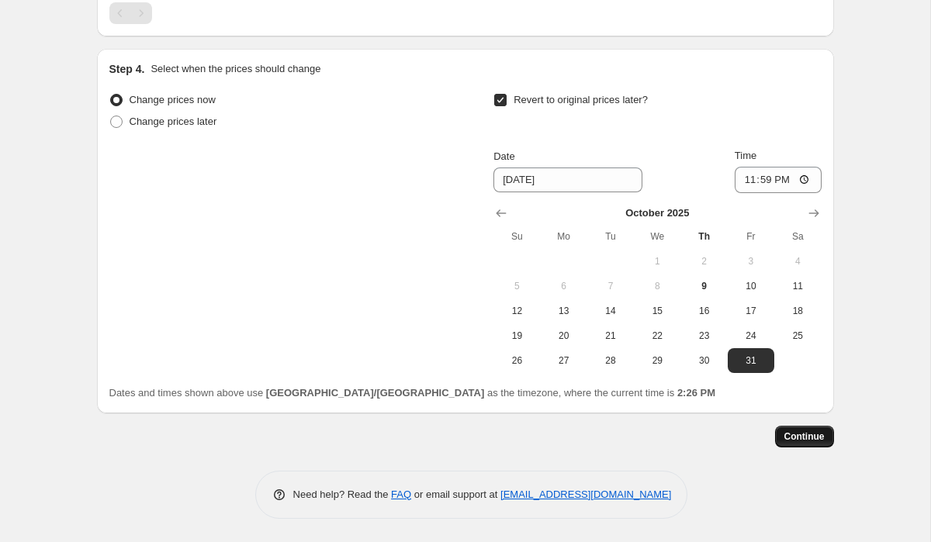
click at [794, 444] on button "Continue" at bounding box center [804, 437] width 59 height 22
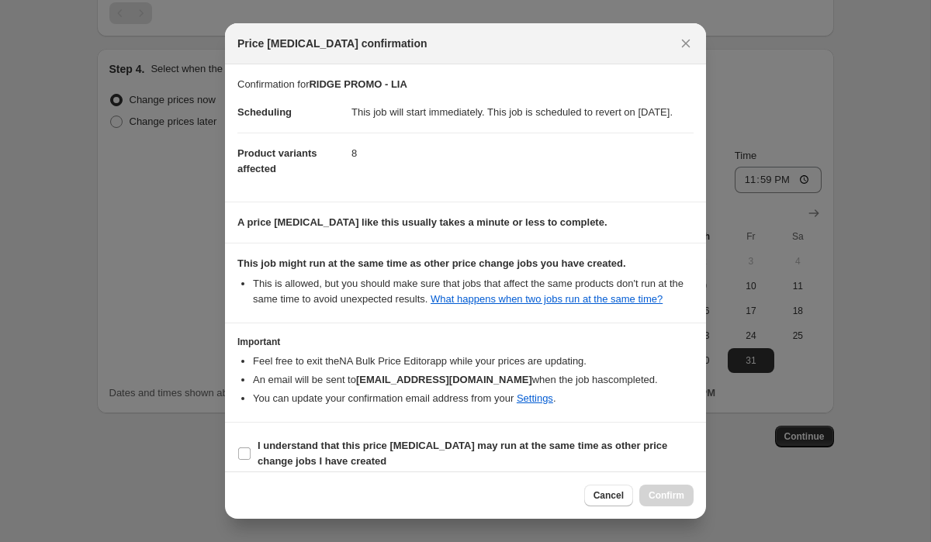
scroll to position [44, 0]
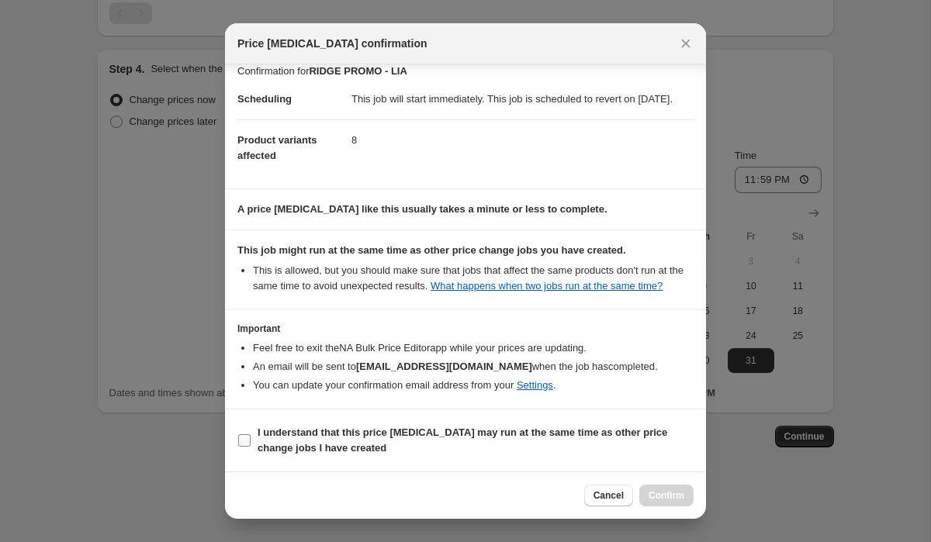
click at [245, 441] on input "I understand that this price [MEDICAL_DATA] may run at the same time as other p…" at bounding box center [244, 440] width 12 height 12
checkbox input "true"
click at [684, 496] on button "Confirm" at bounding box center [666, 496] width 54 height 22
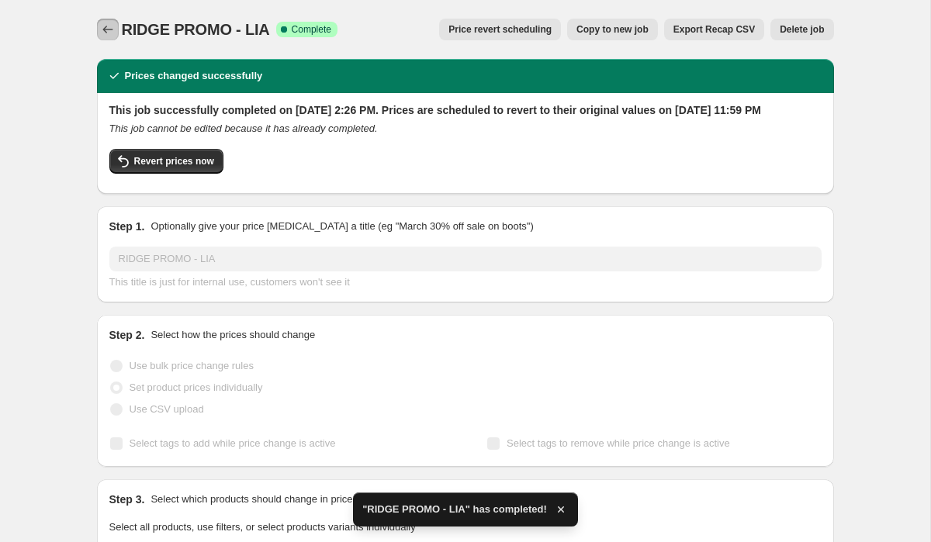
click at [104, 32] on icon "Price change jobs" at bounding box center [108, 30] width 16 height 16
